Goal: Find specific page/section: Find specific page/section

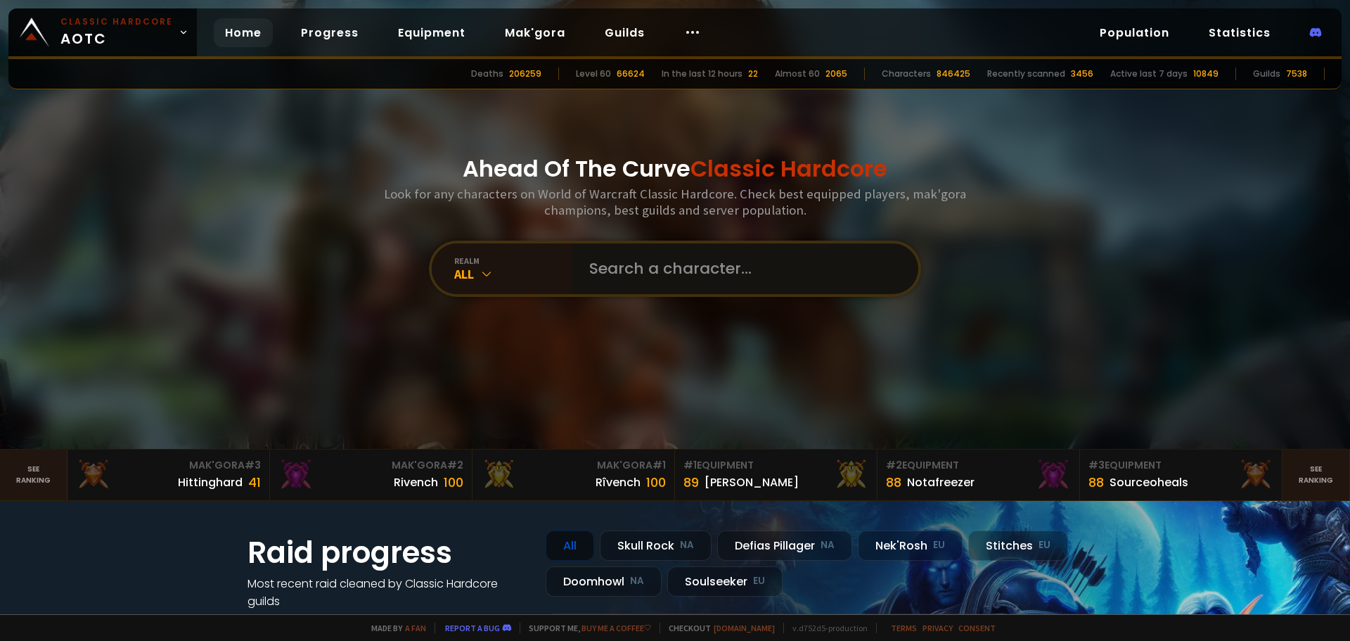
click at [682, 264] on input "text" at bounding box center [741, 268] width 321 height 51
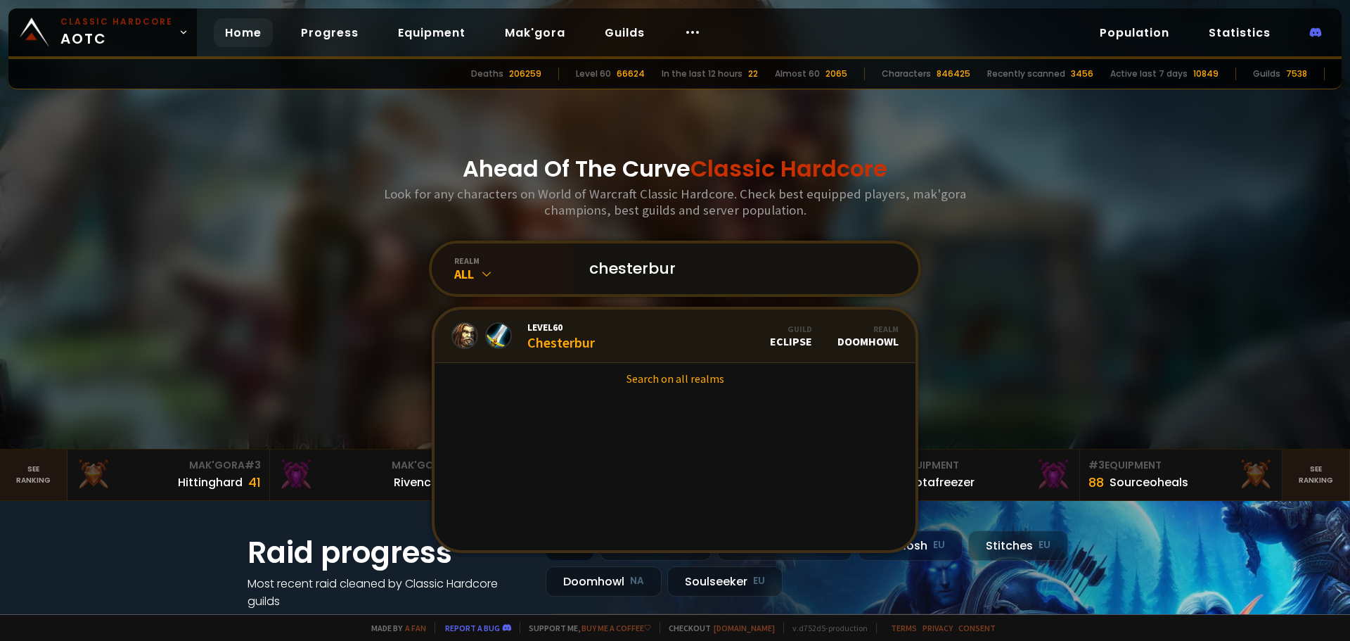
type input "chesterbur"
click at [595, 355] on link "Level 60 Chesterbur Guild Eclipse Realm Doomhowl" at bounding box center [675, 335] width 481 height 53
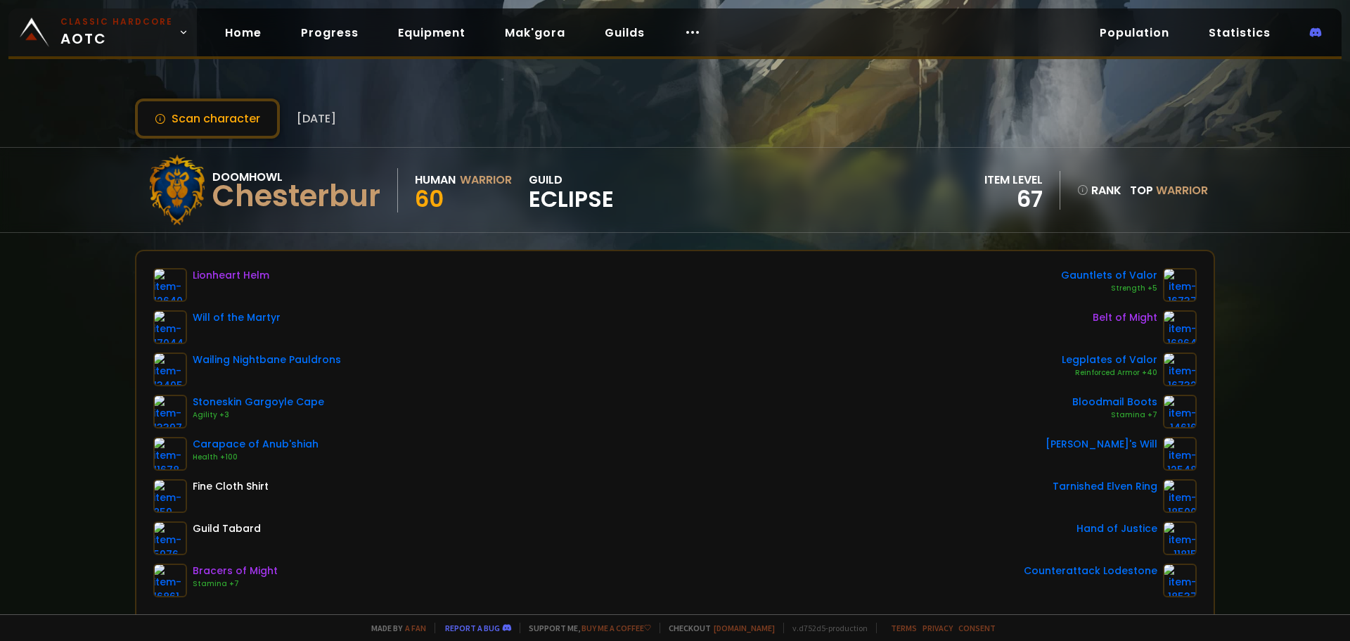
click at [154, 39] on span "Classic Hardcore AOTC" at bounding box center [116, 32] width 113 height 34
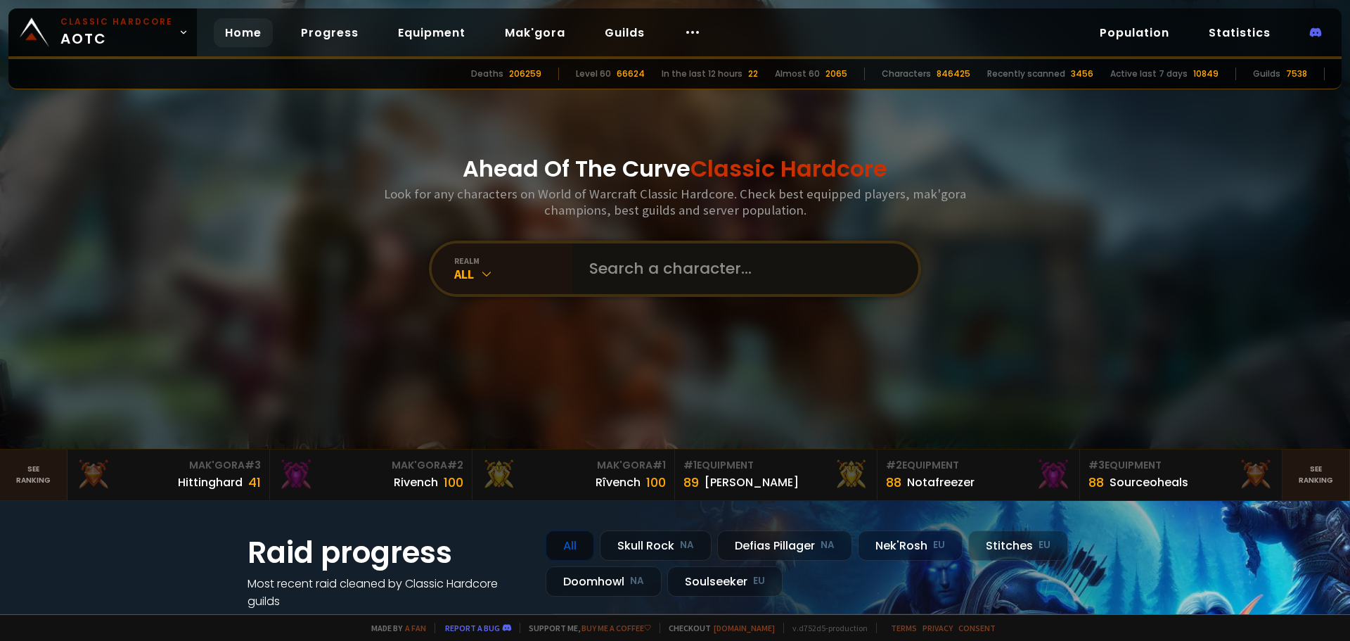
click at [678, 289] on input "text" at bounding box center [741, 268] width 321 height 51
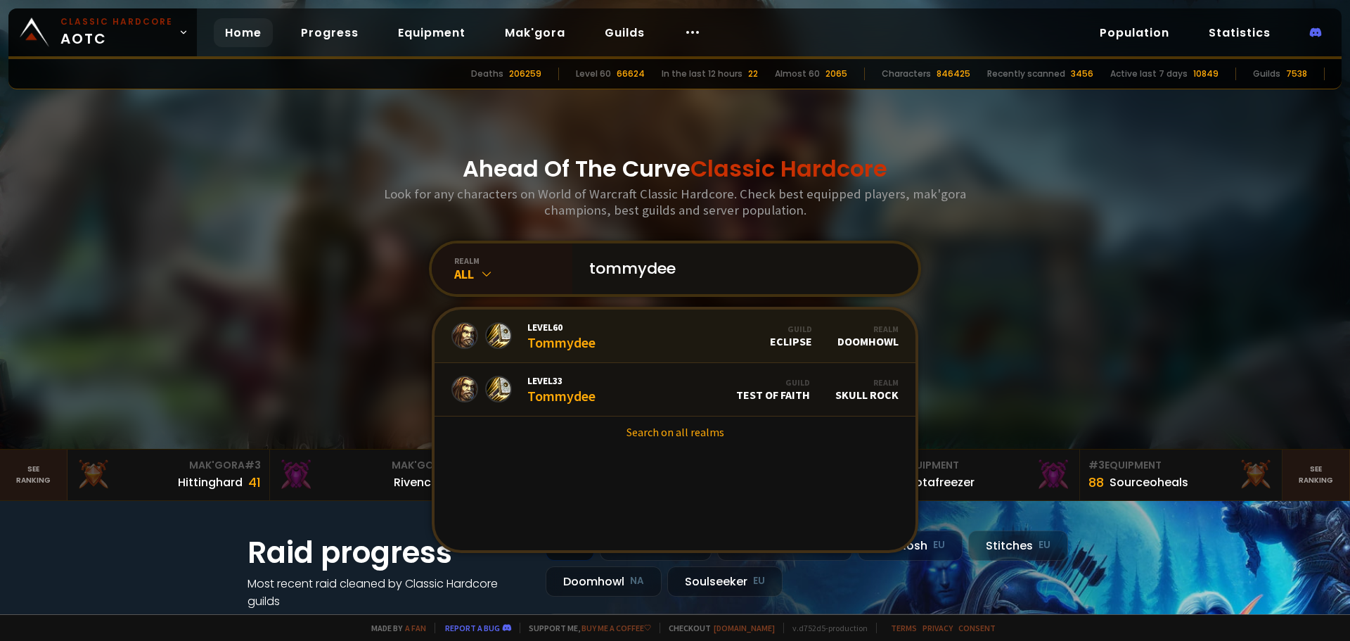
type input "tommydee"
click at [626, 333] on link "Level 60 Tommydee Guild Eclipse Realm Doomhowl" at bounding box center [675, 335] width 481 height 53
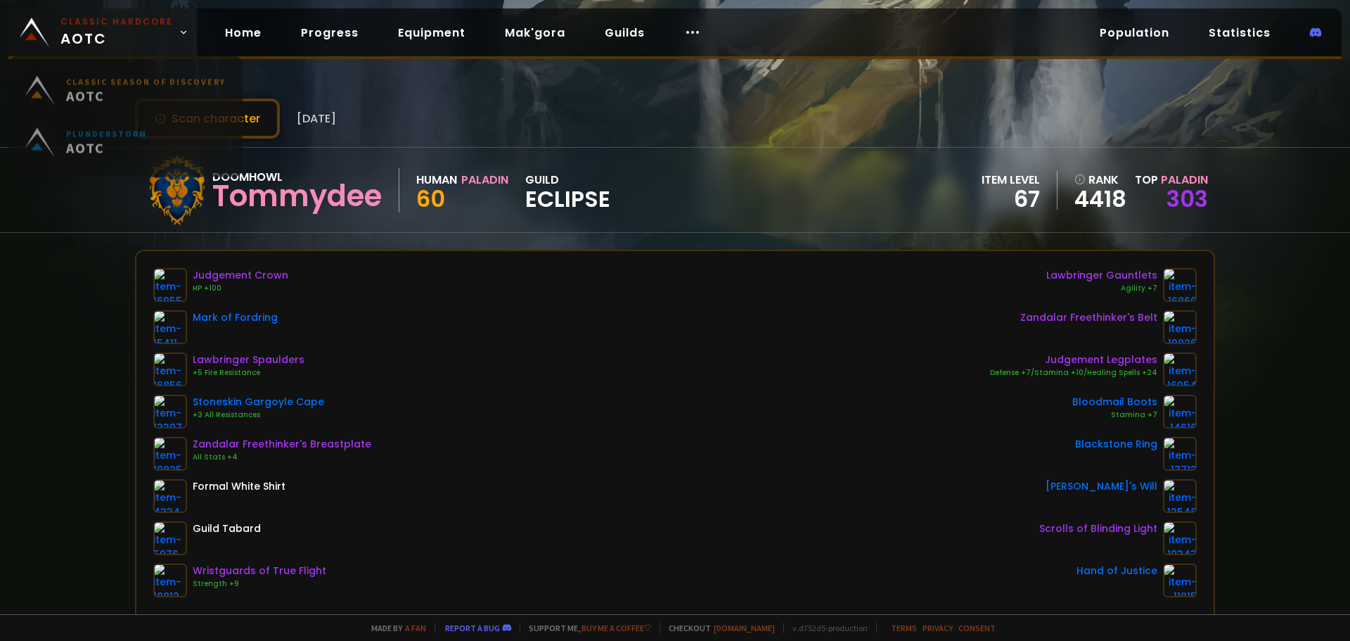
click at [147, 39] on span "Classic Hardcore AOTC" at bounding box center [116, 32] width 113 height 34
